Goal: Navigation & Orientation: Find specific page/section

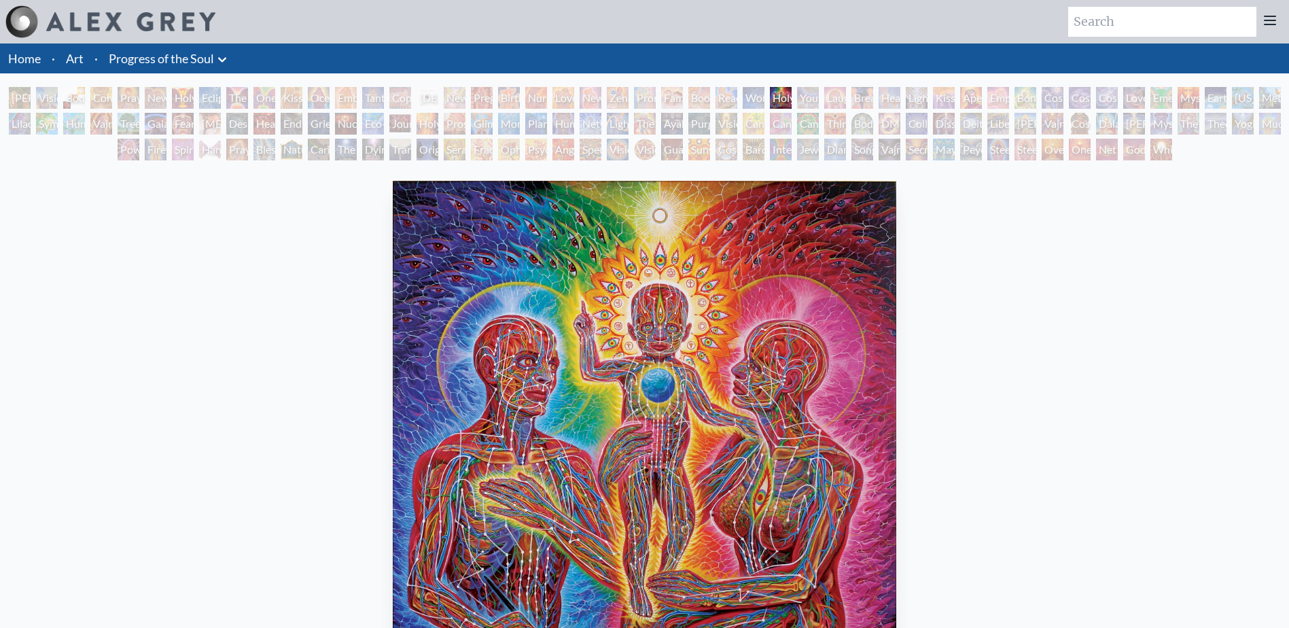
click at [166, 55] on link "Progress of the Soul" at bounding box center [161, 58] width 105 height 19
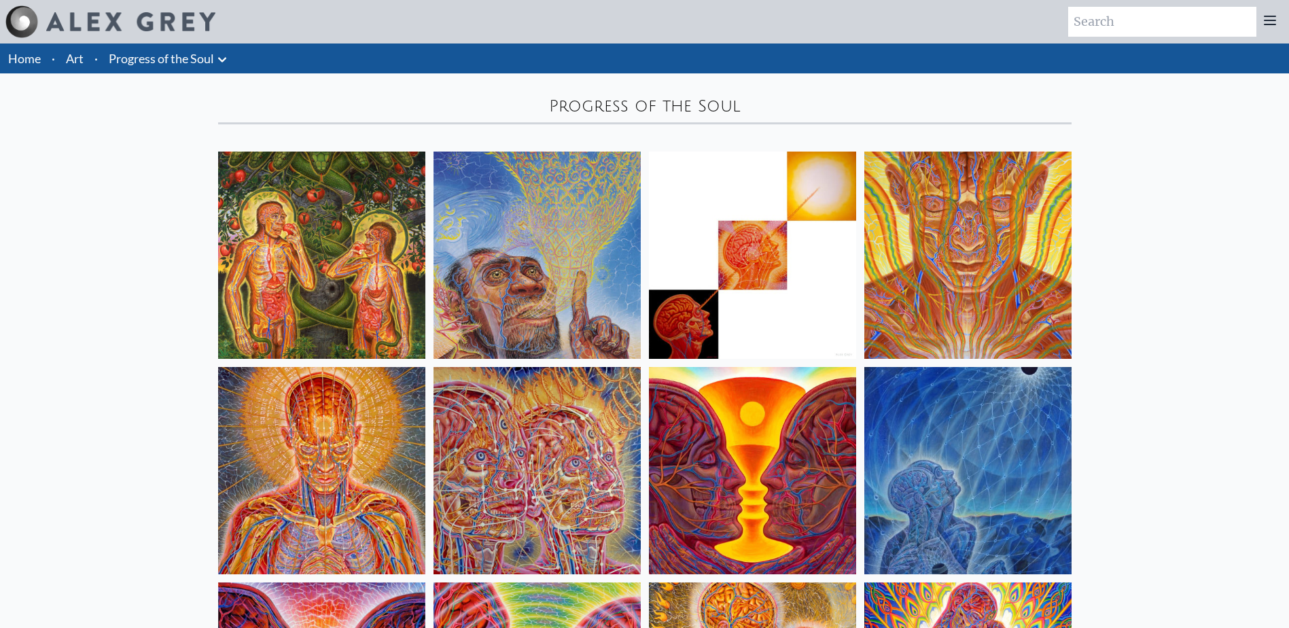
click at [75, 56] on link "Art" at bounding box center [75, 58] width 18 height 19
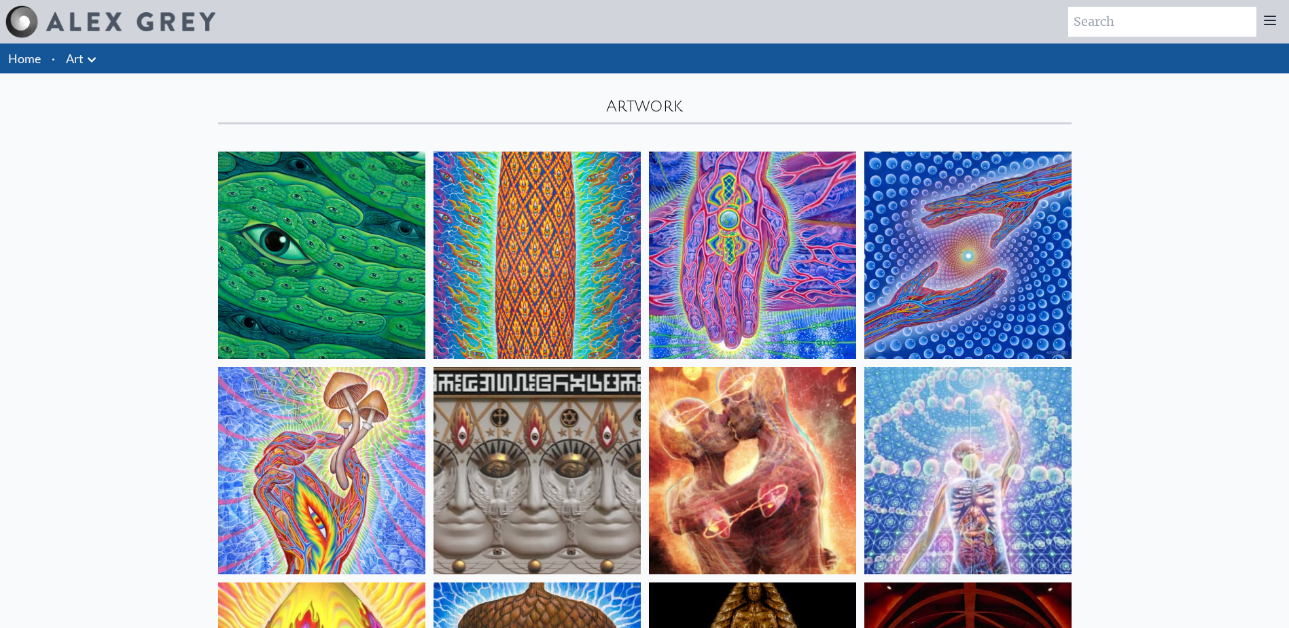
click at [82, 63] on link "Art" at bounding box center [75, 58] width 18 height 19
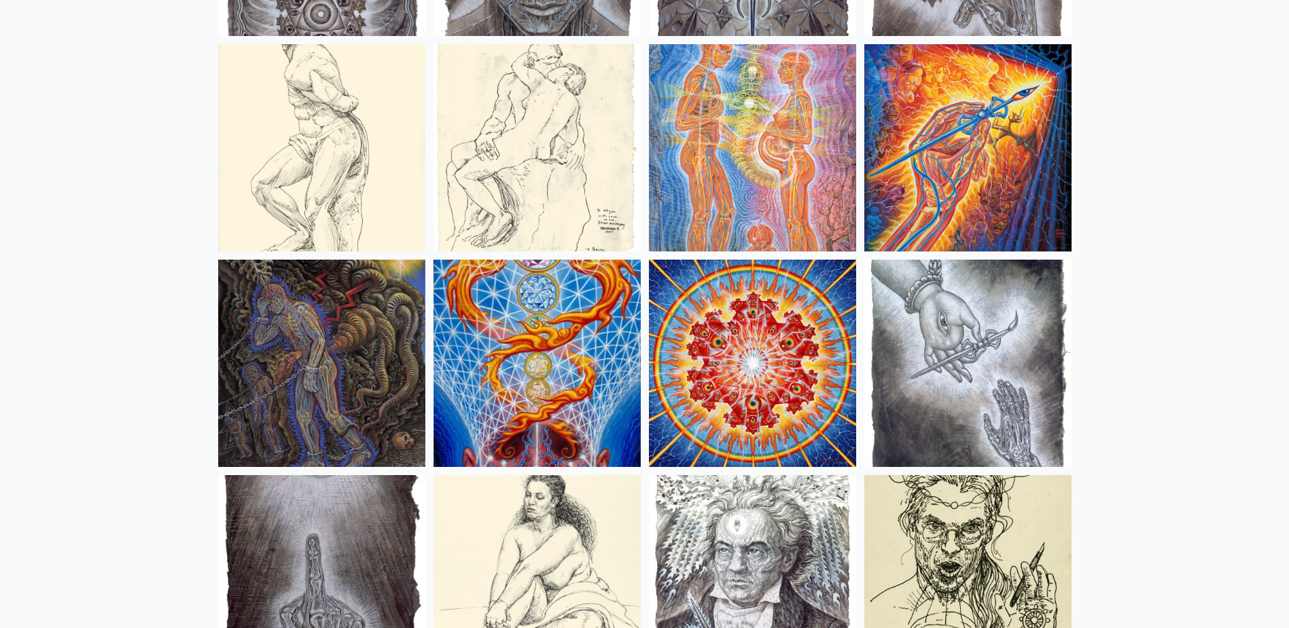
scroll to position [10464, 0]
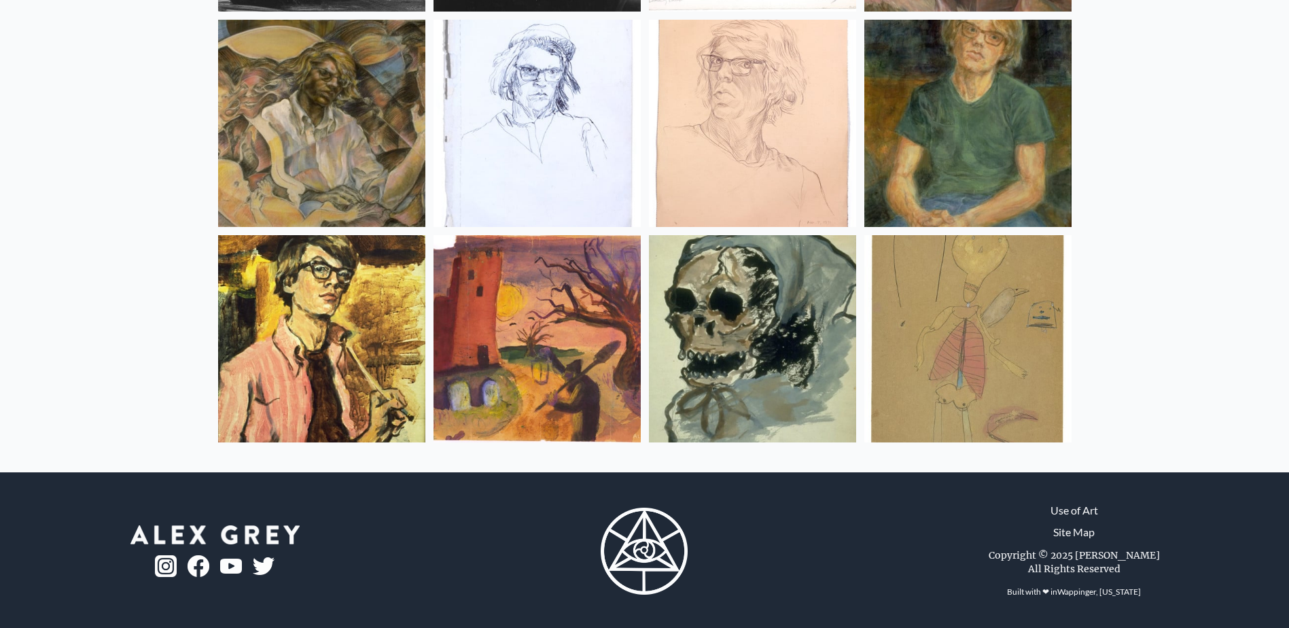
scroll to position [18012, 0]
